Goal: Communication & Community: Answer question/provide support

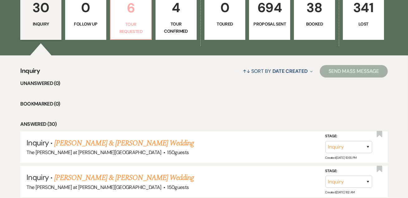
click at [133, 27] on p "Tour Requested" at bounding box center [130, 28] width 33 height 14
select select "2"
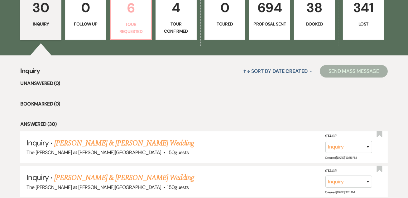
select select "2"
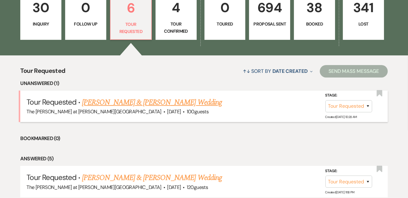
click at [121, 100] on link "[PERSON_NAME] & [PERSON_NAME] Wedding" at bounding box center [152, 102] width 140 height 11
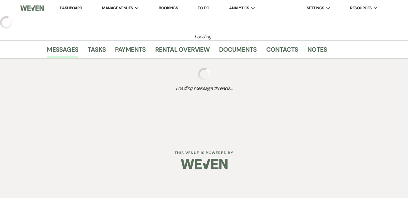
select select "2"
select select "5"
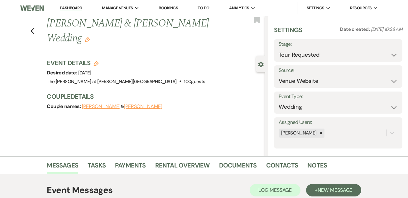
drag, startPoint x: 69, startPoint y: 7, endPoint x: 72, endPoint y: 11, distance: 5.3
click at [69, 7] on link "Dashboard" at bounding box center [71, 8] width 22 height 6
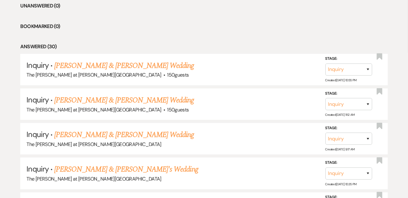
scroll to position [151, 0]
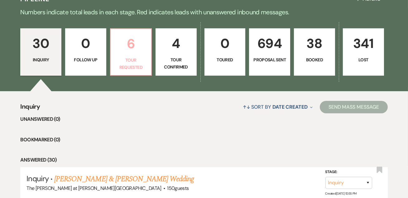
click at [137, 53] on p "6" at bounding box center [130, 43] width 33 height 21
select select "2"
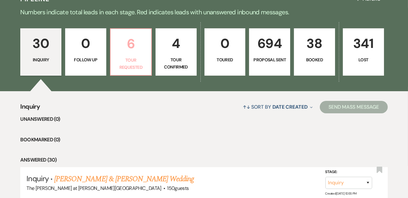
select select "2"
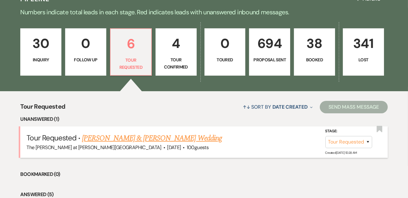
click at [153, 139] on link "[PERSON_NAME] & [PERSON_NAME] Wedding" at bounding box center [152, 138] width 140 height 11
select select "2"
select select "5"
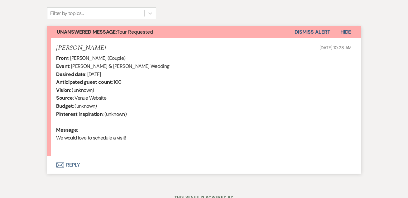
scroll to position [230, 0]
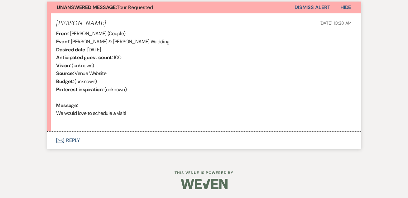
click at [77, 140] on button "Envelope Reply" at bounding box center [204, 140] width 314 height 17
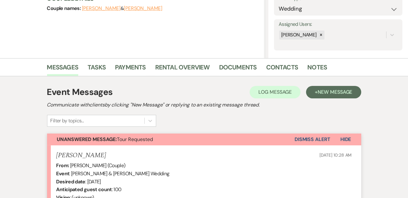
scroll to position [62, 0]
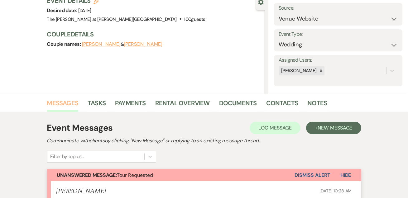
click at [71, 103] on link "Messages" at bounding box center [62, 105] width 31 height 14
click at [70, 102] on link "Messages" at bounding box center [62, 105] width 31 height 14
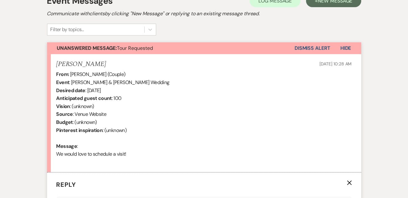
scroll to position [138, 0]
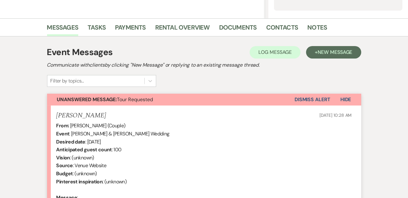
click at [315, 101] on button "Dismiss Alert" at bounding box center [313, 100] width 36 height 12
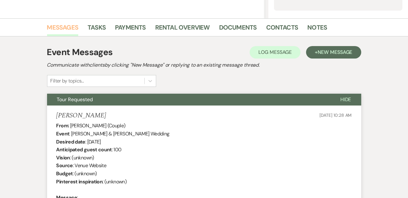
click at [58, 23] on link "Messages" at bounding box center [62, 29] width 31 height 14
click at [62, 30] on link "Messages" at bounding box center [62, 29] width 31 height 14
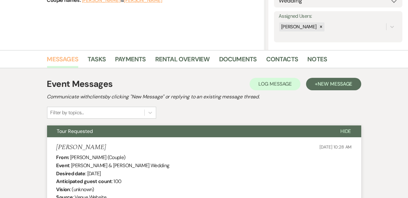
scroll to position [25, 0]
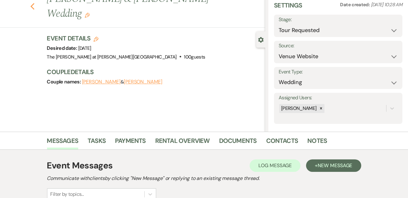
click at [35, 5] on icon "Previous" at bounding box center [32, 6] width 5 height 7
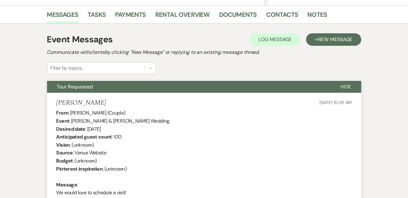
select select "2"
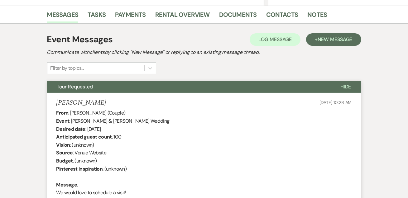
select select "2"
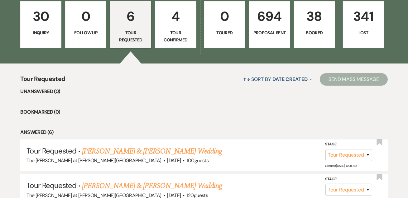
scroll to position [264, 0]
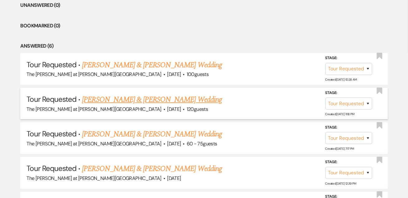
click at [97, 98] on link "[PERSON_NAME] & [PERSON_NAME] Wedding" at bounding box center [152, 99] width 140 height 11
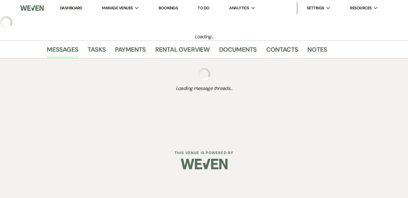
select select "2"
select select "5"
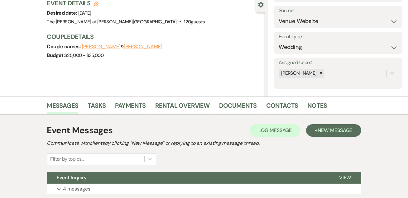
scroll to position [105, 0]
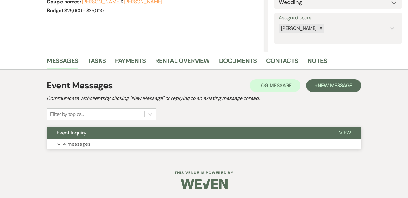
click at [89, 141] on p "4 messages" at bounding box center [76, 144] width 27 height 8
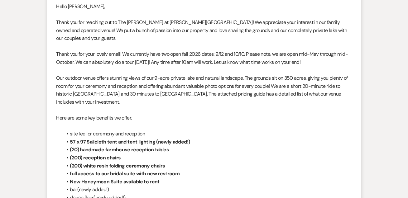
scroll to position [0, 0]
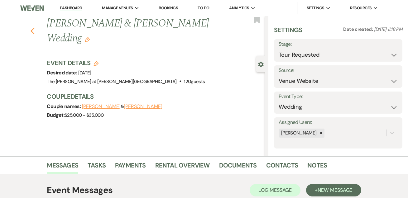
click at [34, 28] on use "button" at bounding box center [32, 31] width 4 height 7
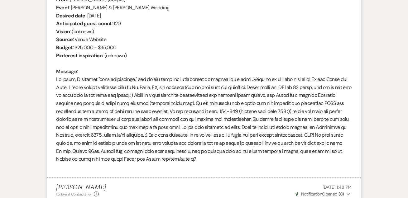
select select "2"
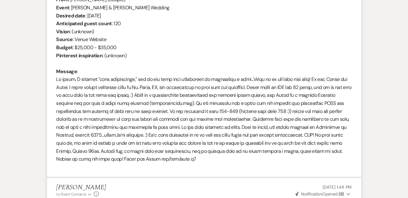
select select "2"
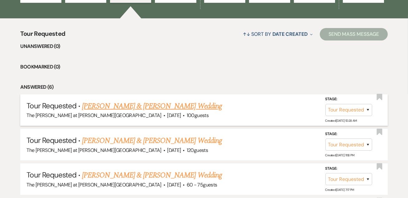
scroll to position [151, 0]
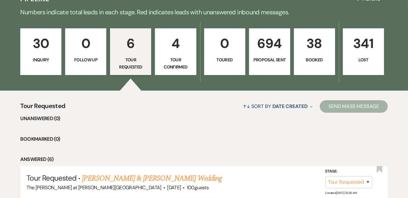
click at [134, 55] on link "6 Tour Requested" at bounding box center [130, 51] width 41 height 47
click at [123, 49] on p "6" at bounding box center [130, 43] width 33 height 21
click at [127, 177] on link "[PERSON_NAME] & [PERSON_NAME] Wedding" at bounding box center [152, 178] width 140 height 11
select select "2"
select select "5"
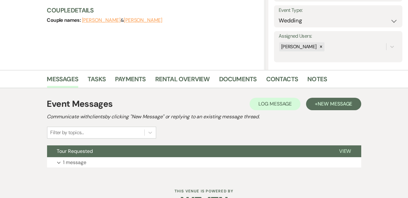
scroll to position [105, 0]
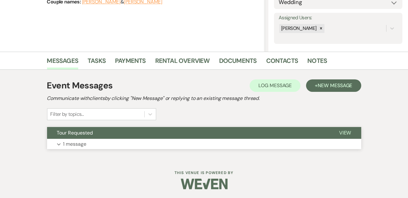
click at [78, 145] on p "1 message" at bounding box center [74, 144] width 23 height 8
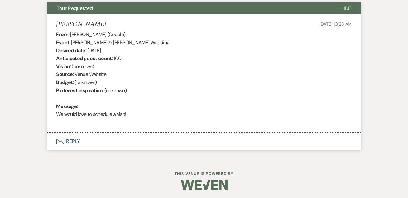
scroll to position [230, 0]
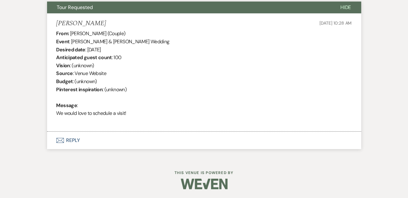
click at [77, 143] on button "Envelope Reply" at bounding box center [204, 140] width 314 height 17
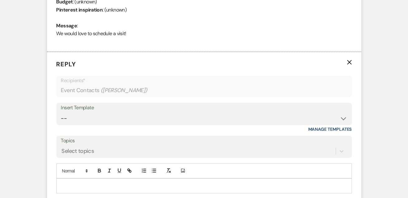
scroll to position [355, 0]
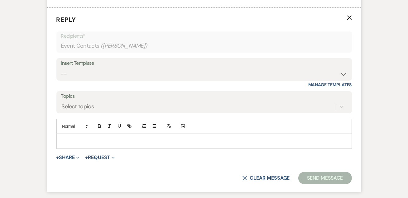
click at [86, 140] on p at bounding box center [204, 141] width 286 height 7
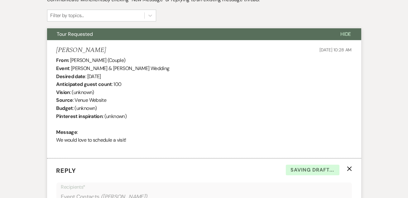
scroll to position [166, 0]
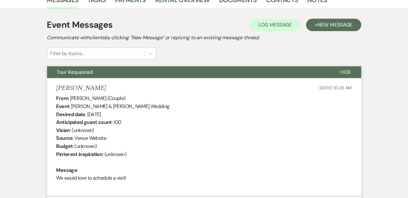
drag, startPoint x: 101, startPoint y: 90, endPoint x: 57, endPoint y: 86, distance: 44.2
click at [57, 86] on div "[PERSON_NAME] [DATE] 10:28 AM" at bounding box center [204, 89] width 296 height 8
copy h5 "[PERSON_NAME]"
drag, startPoint x: 71, startPoint y: 106, endPoint x: 141, endPoint y: 104, distance: 69.9
click at [141, 104] on div "From : [PERSON_NAME] (Couple) Event : [PERSON_NAME] & [PERSON_NAME] Wedding Des…" at bounding box center [204, 142] width 296 height 96
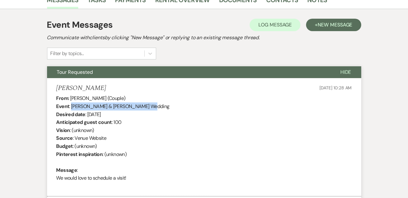
copy div "[PERSON_NAME] & [PERSON_NAME]"
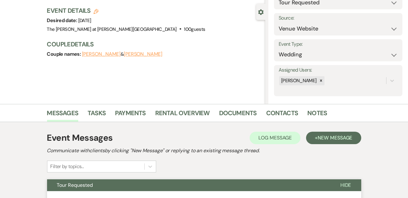
scroll to position [0, 0]
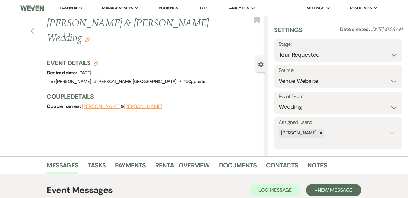
click at [35, 31] on icon "Previous" at bounding box center [32, 30] width 5 height 7
select select "2"
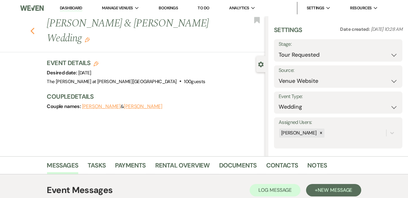
select select "2"
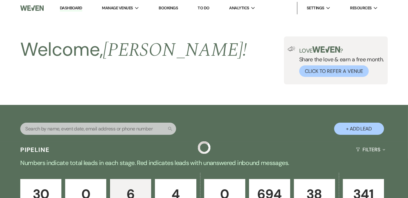
scroll to position [151, 0]
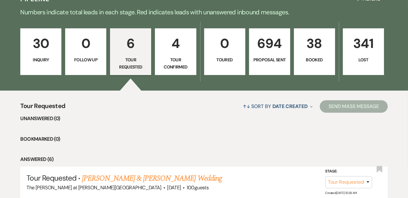
click at [164, 55] on link "4 Tour Confirmed" at bounding box center [175, 51] width 41 height 47
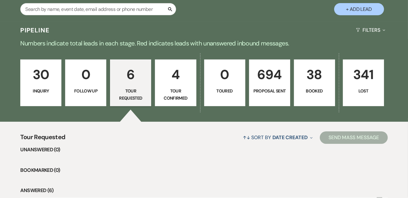
select select "4"
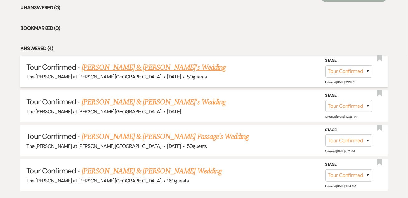
scroll to position [264, 0]
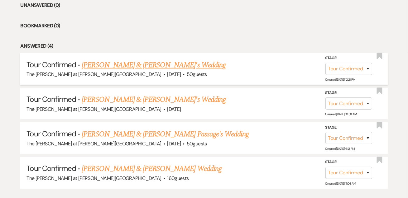
click at [115, 64] on link "[PERSON_NAME] & [PERSON_NAME]'s Wedding" at bounding box center [154, 65] width 144 height 11
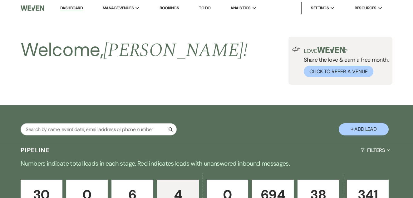
select select "4"
select select "5"
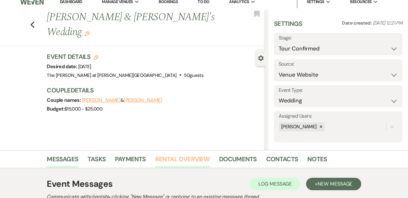
scroll to position [105, 0]
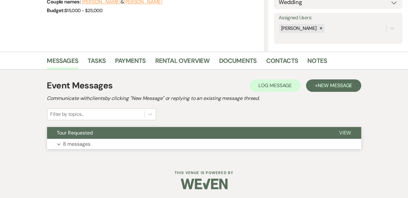
click at [86, 142] on p "8 messages" at bounding box center [76, 144] width 27 height 8
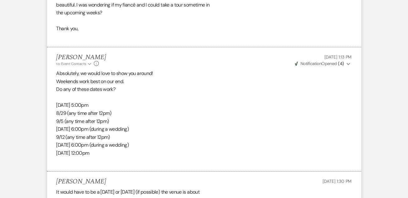
scroll to position [861, 0]
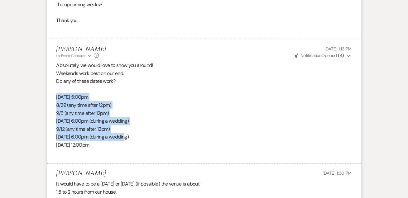
drag, startPoint x: 57, startPoint y: 87, endPoint x: 127, endPoint y: 128, distance: 80.8
click at [127, 128] on div "Absolutely, we would love to show you around! Weekends work best on our end. Do…" at bounding box center [204, 109] width 296 height 96
copy div "[DATE] 5:00pm 8/29 (any time after 12pm) 9/5 (any time after 12pm) [DATE] 6:00p…"
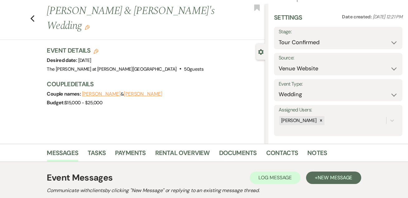
scroll to position [0, 0]
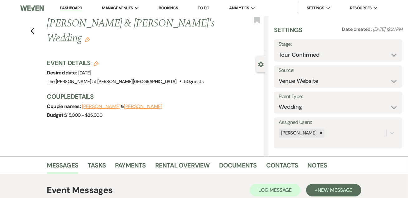
click at [67, 7] on link "Dashboard" at bounding box center [71, 8] width 22 height 6
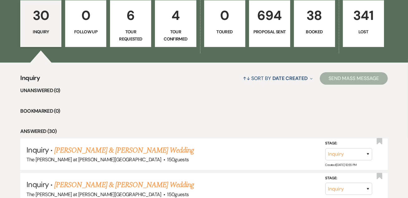
scroll to position [151, 0]
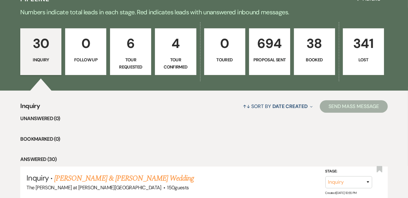
click at [142, 56] on p "Tour Requested" at bounding box center [130, 63] width 33 height 14
select select "2"
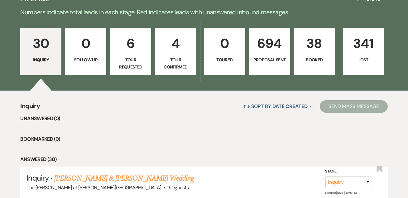
select select "2"
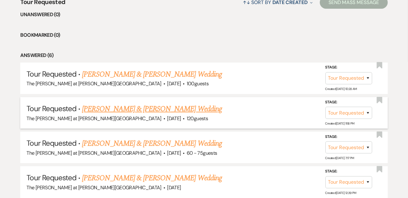
scroll to position [264, 0]
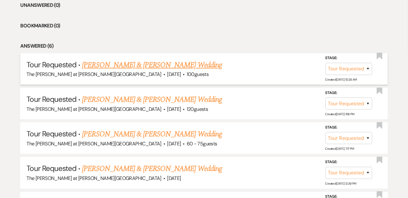
click at [114, 66] on link "[PERSON_NAME] & [PERSON_NAME] Wedding" at bounding box center [152, 65] width 140 height 11
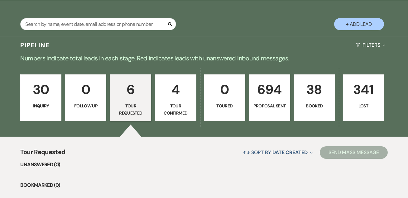
select select "2"
select select "5"
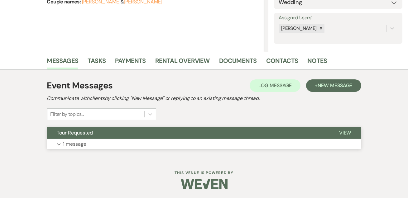
click at [80, 143] on p "1 message" at bounding box center [74, 144] width 23 height 8
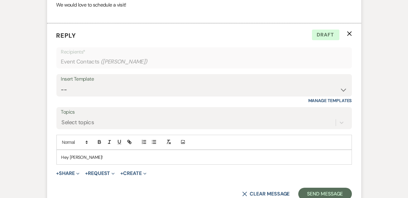
scroll to position [404, 0]
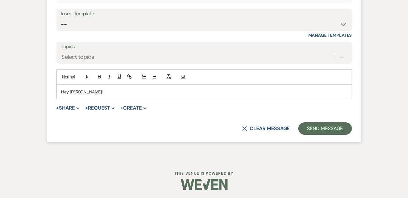
click at [93, 90] on p "Hey [PERSON_NAME]!" at bounding box center [204, 92] width 286 height 7
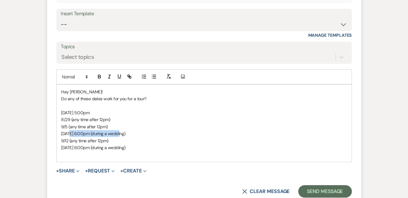
drag, startPoint x: 119, startPoint y: 131, endPoint x: 69, endPoint y: 132, distance: 50.2
click at [69, 132] on span "[DATE] 6:00pm (during a wedding)" at bounding box center [93, 134] width 64 height 6
copy span "6:00pm (during a wedding)"
click at [114, 119] on p "8/29 (any time after 12pm)" at bounding box center [204, 119] width 286 height 7
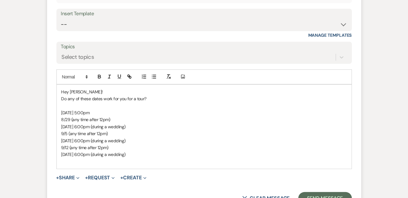
click at [137, 154] on p "[DATE] 6:00pm (during a wedding)" at bounding box center [204, 154] width 286 height 7
click at [156, 103] on p at bounding box center [204, 106] width 286 height 7
click at [155, 96] on p "Do any of these dates work for you for a tour?" at bounding box center [204, 98] width 286 height 7
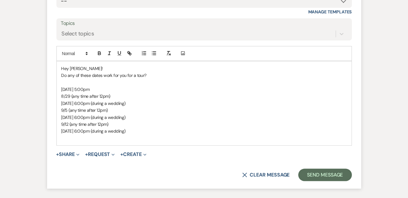
scroll to position [442, 0]
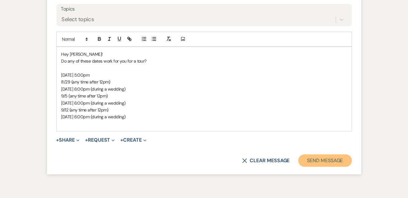
click at [315, 157] on button "Send Message" at bounding box center [324, 161] width 53 height 12
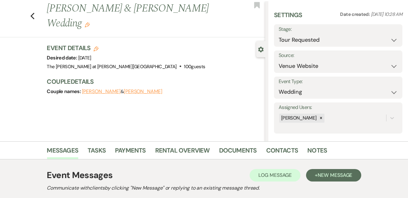
scroll to position [0, 0]
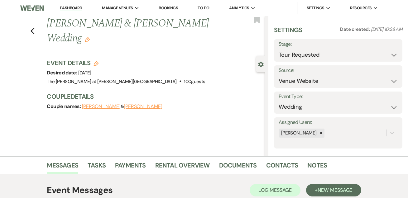
click at [71, 11] on link "Dashboard" at bounding box center [71, 8] width 22 height 6
